Goal: Information Seeking & Learning: Learn about a topic

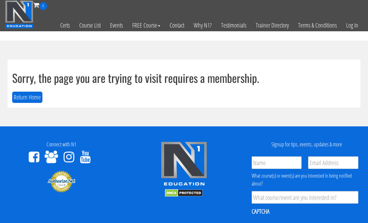
click at [357, 28] on link "Log In" at bounding box center [353, 25] width 22 height 31
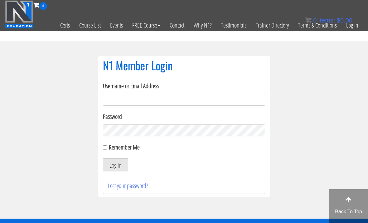
type input "emanueleinvernizzi00@gmail.com"
click at [116, 165] on button "Log In" at bounding box center [115, 164] width 25 height 13
click at [108, 159] on button "Log In" at bounding box center [115, 164] width 25 height 13
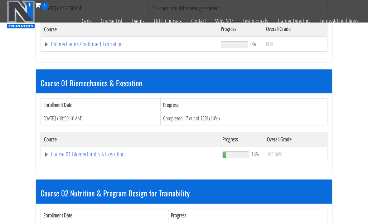
scroll to position [133, 0]
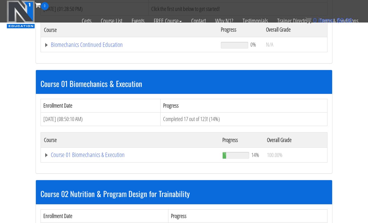
click at [51, 48] on link "Course 01 Biomechanics & Execution" at bounding box center [129, 45] width 171 height 6
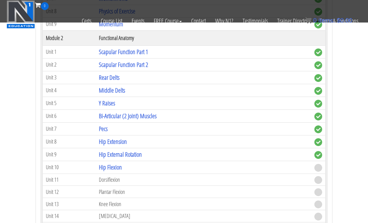
scroll to position [396, 0]
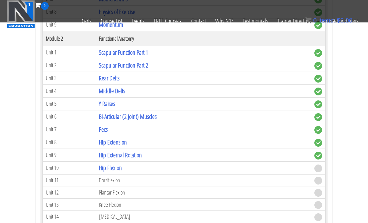
click at [114, 167] on link "Hip Flexion" at bounding box center [110, 168] width 23 height 8
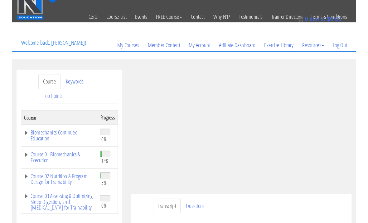
scroll to position [65, 0]
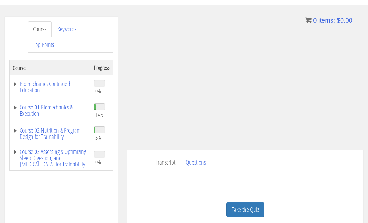
click at [259, 211] on link "Take the Quiz" at bounding box center [246, 209] width 38 height 15
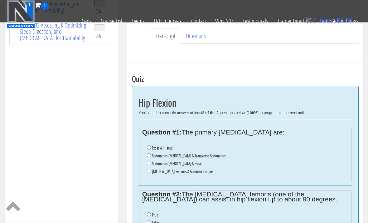
scroll to position [154, 0]
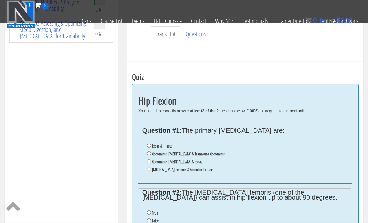
click at [153, 144] on label "Psoas & Illiacus" at bounding box center [162, 145] width 21 height 5
click at [151, 144] on input "Psoas & Illiacus" at bounding box center [149, 145] width 4 height 4
radio input "true"
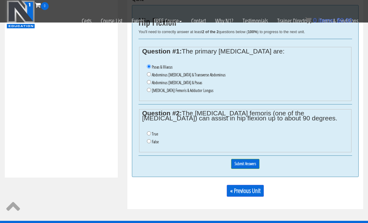
scroll to position [234, 0]
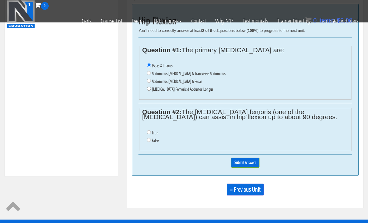
click at [153, 143] on label "False" at bounding box center [155, 140] width 7 height 5
click at [151, 142] on input "False" at bounding box center [149, 140] width 4 height 4
radio input "true"
click at [242, 167] on input "Submit Answers" at bounding box center [245, 163] width 28 height 10
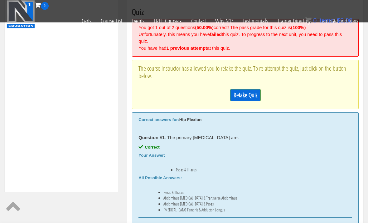
scroll to position [219, 0]
click at [255, 93] on link "Retake Quiz" at bounding box center [245, 95] width 31 height 12
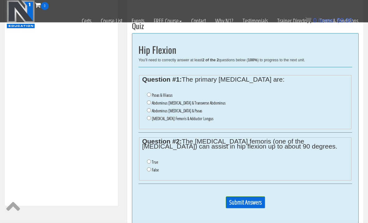
scroll to position [205, 0]
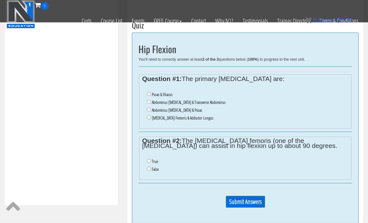
click at [151, 94] on input "Psoas & Illiacus" at bounding box center [149, 94] width 4 height 4
radio input "true"
click at [150, 161] on input "True" at bounding box center [149, 161] width 4 height 4
radio input "true"
click at [265, 208] on input "Submit Answers" at bounding box center [245, 202] width 39 height 12
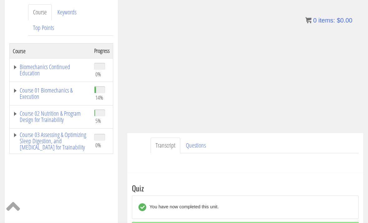
scroll to position [83, 0]
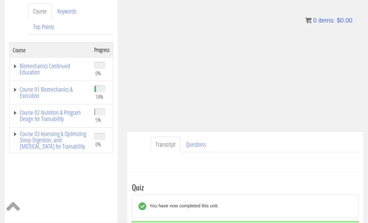
click at [32, 92] on link "Course 01 Biomechanics & Execution" at bounding box center [50, 92] width 75 height 12
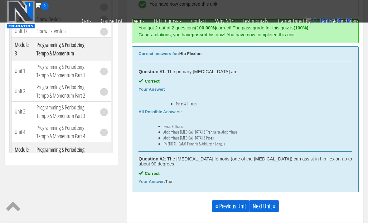
scroll to position [246, 0]
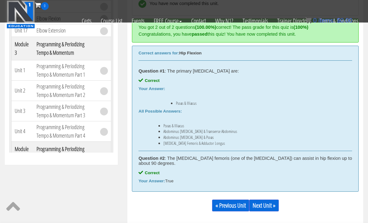
click at [276, 204] on link "Next Unit »" at bounding box center [264, 205] width 30 height 12
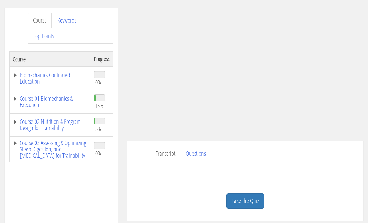
click at [33, 98] on link "Course 01 Biomechanics & Execution" at bounding box center [50, 102] width 75 height 12
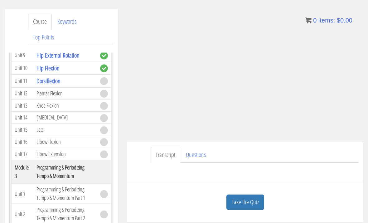
scroll to position [76, 0]
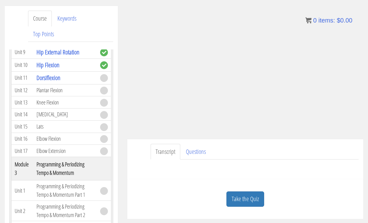
click at [257, 197] on link "Take the Quiz" at bounding box center [246, 198] width 38 height 15
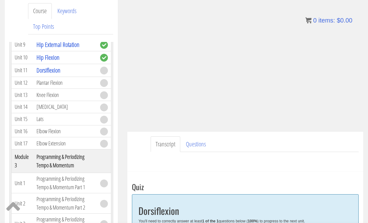
scroll to position [121, 0]
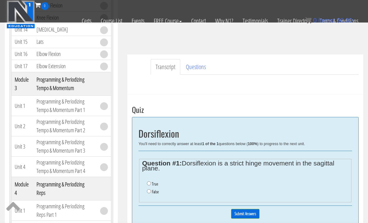
click at [151, 191] on input "False" at bounding box center [149, 191] width 4 height 4
radio input "true"
click at [255, 213] on input "Submit Answers" at bounding box center [245, 214] width 28 height 10
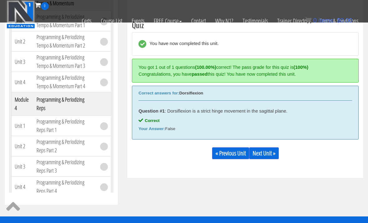
scroll to position [206, 0]
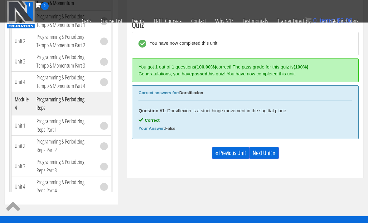
click at [274, 147] on link "Next Unit »" at bounding box center [264, 153] width 30 height 12
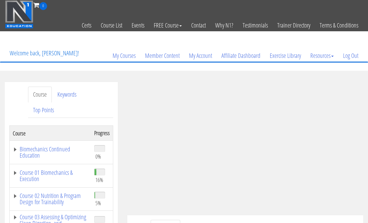
scroll to position [0, 0]
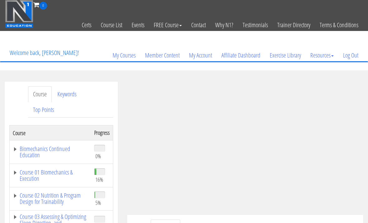
click at [23, 174] on link "Course 01 Biomechanics & Execution" at bounding box center [50, 175] width 75 height 12
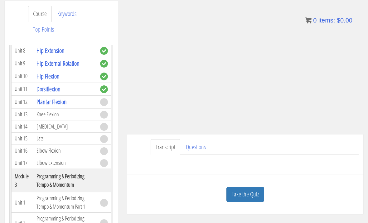
scroll to position [81, 0]
click at [253, 195] on link "Take the Quiz" at bounding box center [246, 193] width 38 height 15
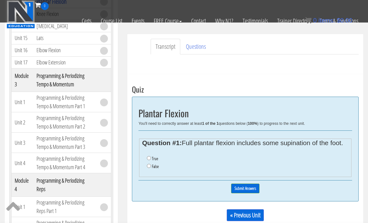
scroll to position [144, 0]
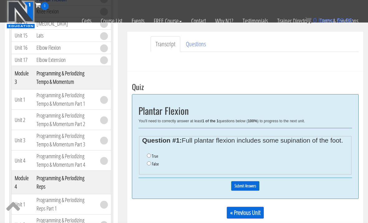
click at [151, 152] on li "True" at bounding box center [248, 156] width 202 height 8
click at [149, 157] on input "True" at bounding box center [149, 155] width 4 height 4
radio input "true"
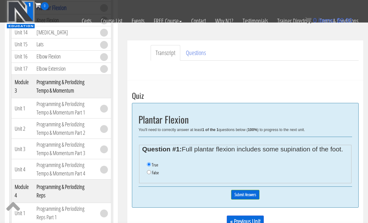
scroll to position [137, 0]
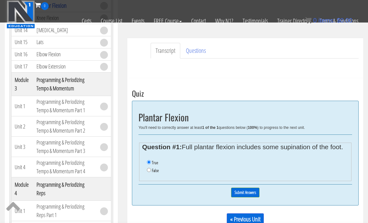
click at [256, 197] on input "Submit Answers" at bounding box center [245, 192] width 28 height 10
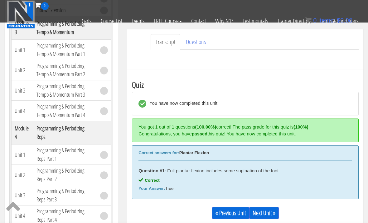
scroll to position [150, 0]
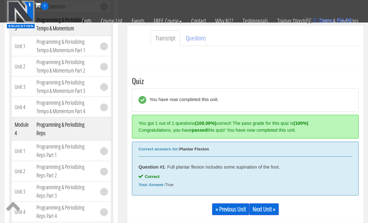
click at [274, 212] on link "Next Unit »" at bounding box center [264, 209] width 30 height 12
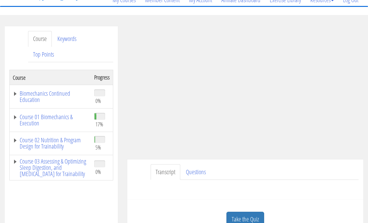
scroll to position [56, 0]
click at [24, 142] on link "Course 02 Nutrition & Program Design for Trainability" at bounding box center [50, 143] width 75 height 12
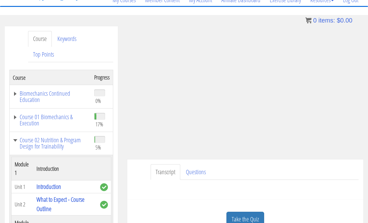
scroll to position [0, 0]
click at [21, 124] on link "Course 01 Biomechanics & Execution" at bounding box center [50, 120] width 75 height 12
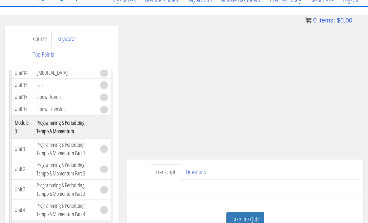
scroll to position [374, 0]
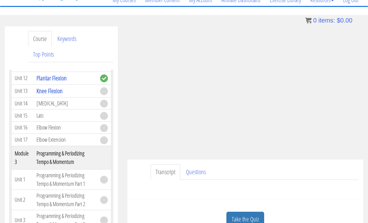
click at [37, 175] on td "Programming & Periodizing Tempo & Momentum Part 1" at bounding box center [65, 179] width 64 height 20
click at [47, 177] on td "Programming & Periodizing Tempo & Momentum Part 1" at bounding box center [65, 179] width 64 height 20
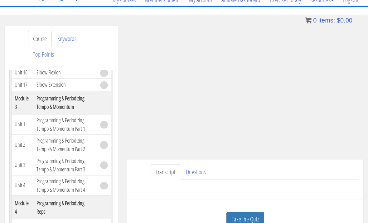
scroll to position [415, 0]
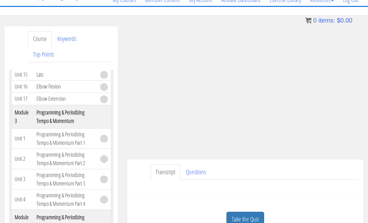
click at [60, 33] on link "Keywords" at bounding box center [66, 39] width 29 height 16
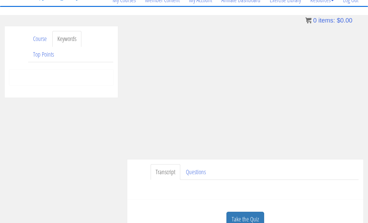
click at [36, 53] on link "Top Points" at bounding box center [43, 55] width 31 height 16
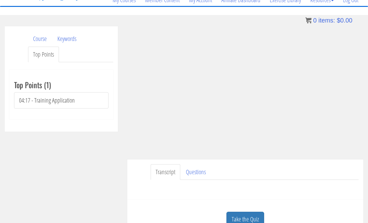
click at [31, 100] on li "04:17 - Training Application" at bounding box center [61, 100] width 95 height 16
click at [31, 101] on li "04:17 - Training Application" at bounding box center [61, 100] width 95 height 16
click at [31, 99] on li "04:17 - Training Application" at bounding box center [61, 100] width 95 height 16
click at [34, 32] on link "Course" at bounding box center [40, 39] width 24 height 16
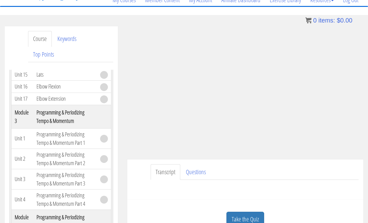
click at [62, 31] on link "Keywords" at bounding box center [66, 39] width 29 height 16
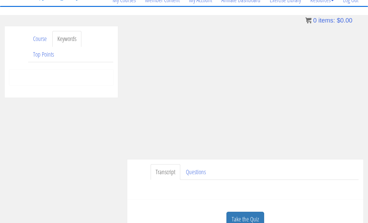
click at [36, 54] on link "Top Points" at bounding box center [43, 55] width 31 height 16
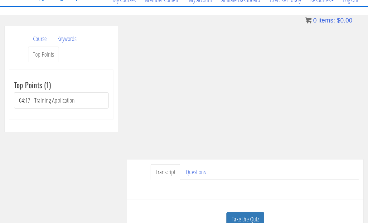
click at [32, 32] on link "Course" at bounding box center [40, 39] width 24 height 16
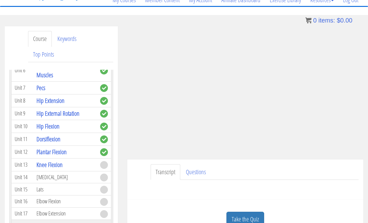
scroll to position [303, 0]
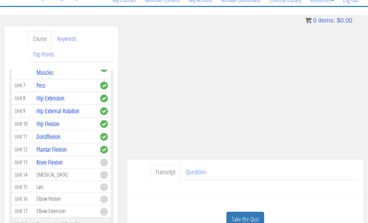
click at [37, 58] on link "Top Points" at bounding box center [43, 55] width 31 height 16
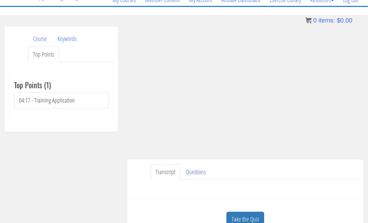
click at [20, 97] on li "04:17 - Training Application" at bounding box center [61, 100] width 95 height 16
click at [33, 32] on link "Course" at bounding box center [40, 39] width 24 height 16
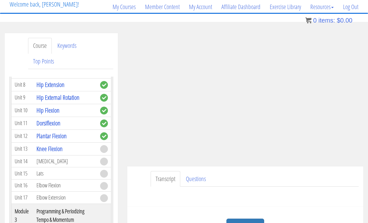
scroll to position [48, 0]
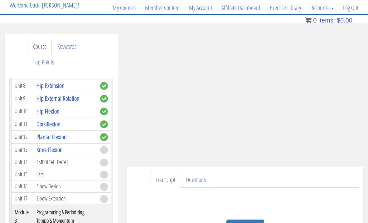
click at [262, 222] on link "Take the Quiz" at bounding box center [246, 226] width 38 height 15
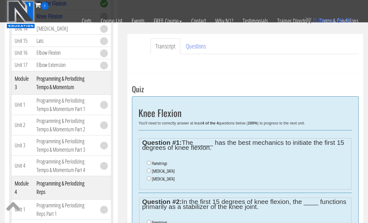
scroll to position [142, 0]
click at [146, 170] on ul "Hamstrings Gastrocnemius Soleus" at bounding box center [245, 171] width 207 height 30
click at [147, 164] on input "Hamstrings" at bounding box center [149, 162] width 4 height 4
radio input "true"
click at [150, 170] on input "Gastrocnemius" at bounding box center [149, 170] width 4 height 4
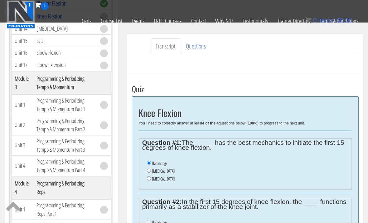
radio input "true"
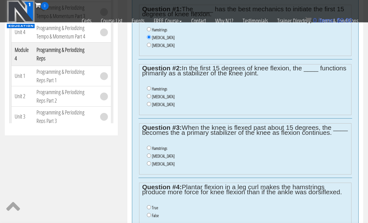
scroll to position [276, 0]
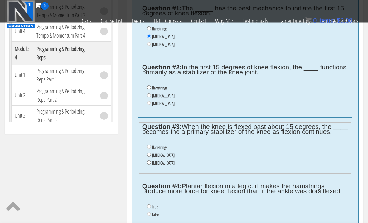
click at [147, 159] on li "Gastrocnemius" at bounding box center [248, 155] width 202 height 8
click at [148, 157] on input "Gastrocnemius" at bounding box center [149, 155] width 4 height 4
radio input "true"
click at [150, 215] on input "False" at bounding box center [149, 214] width 4 height 4
radio input "true"
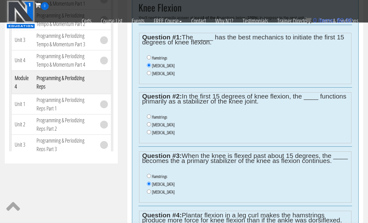
scroll to position [246, 0]
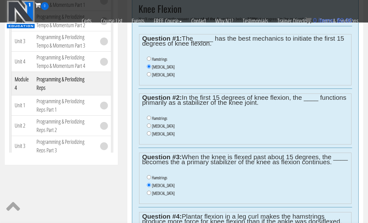
click at [151, 119] on input "Hamstrings" at bounding box center [149, 118] width 4 height 4
radio input "true"
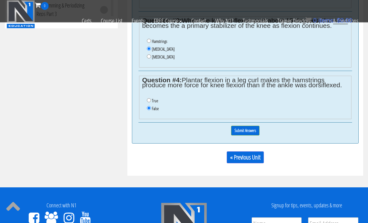
scroll to position [382, 0]
click at [240, 132] on input "Submit Answers" at bounding box center [245, 131] width 28 height 10
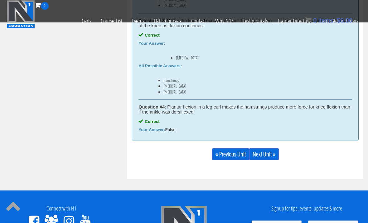
scroll to position [464, 0]
click at [276, 155] on link "Next Unit »" at bounding box center [264, 154] width 30 height 12
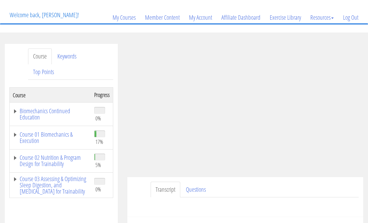
scroll to position [75, 0]
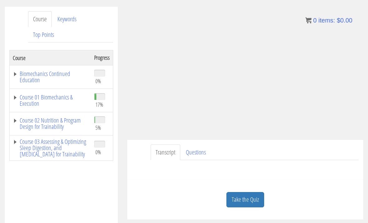
click at [28, 102] on link "Course 01 Biomechanics & Execution" at bounding box center [50, 100] width 75 height 12
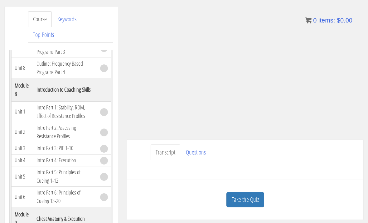
scroll to position [987, 0]
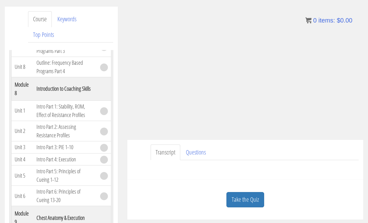
click at [53, 116] on td "Intro Part 1: Stability, ROM, Effect of Resistance Profiles" at bounding box center [65, 110] width 64 height 20
click at [63, 106] on td "Intro Part 1: Stability, ROM, Effect of Resistance Profiles" at bounding box center [65, 110] width 64 height 20
click at [66, 113] on td "Intro Part 1: Stability, ROM, Effect of Resistance Profiles" at bounding box center [65, 110] width 64 height 20
click at [20, 110] on td "Unit 1" at bounding box center [23, 110] width 22 height 20
click at [47, 88] on th "Introduction to Coaching Skills" at bounding box center [65, 88] width 64 height 23
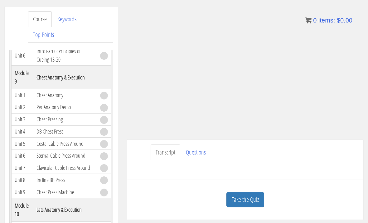
scroll to position [1128, 0]
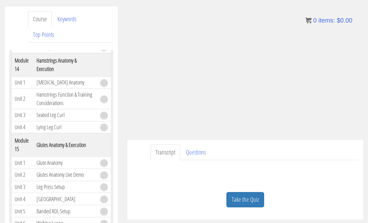
click at [42, 156] on td "Glute Anatomy" at bounding box center [65, 162] width 64 height 12
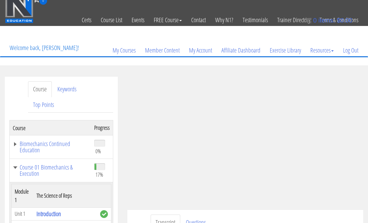
scroll to position [4, 0]
